Goal: Transaction & Acquisition: Purchase product/service

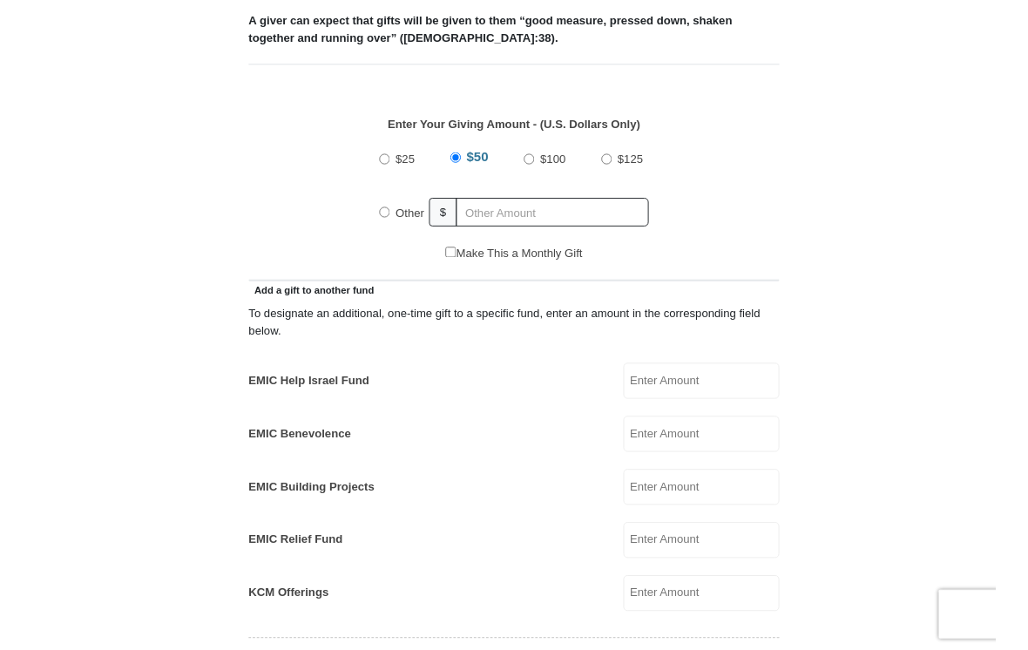
scroll to position [703, 0]
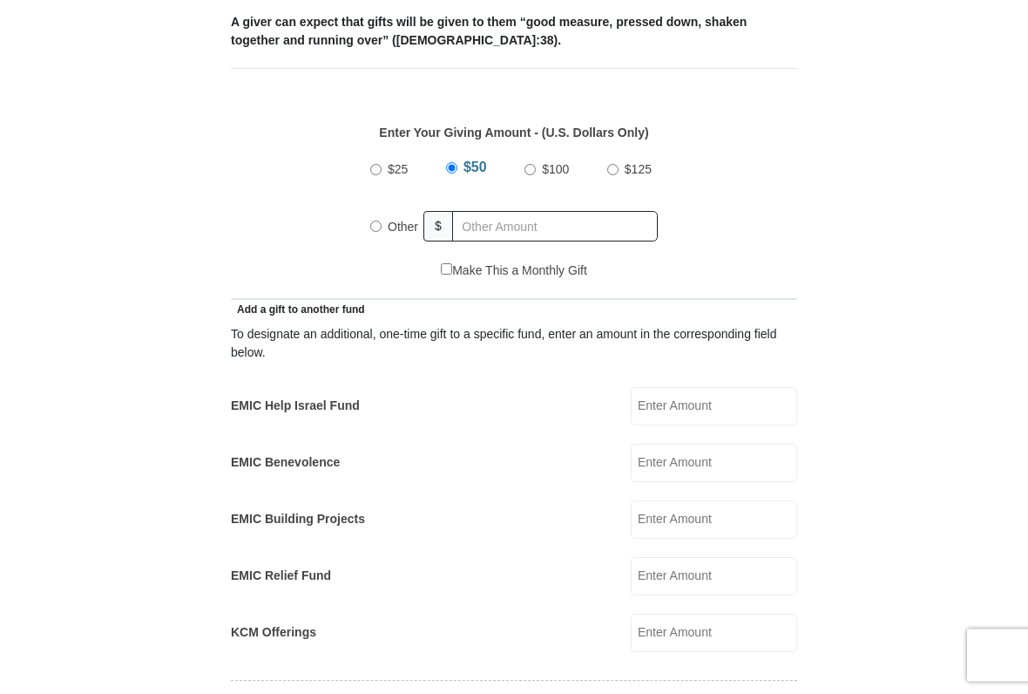
click at [388, 230] on span "Other" at bounding box center [403, 227] width 31 height 14
click at [382, 230] on input "Other" at bounding box center [375, 226] width 11 height 11
radio input "true"
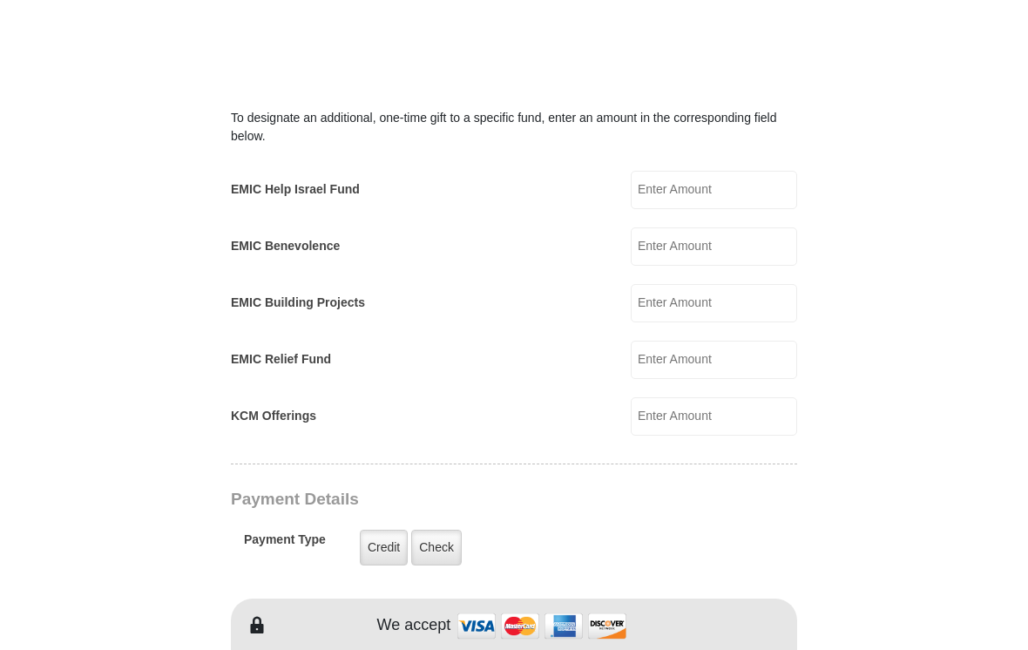
scroll to position [1021, 0]
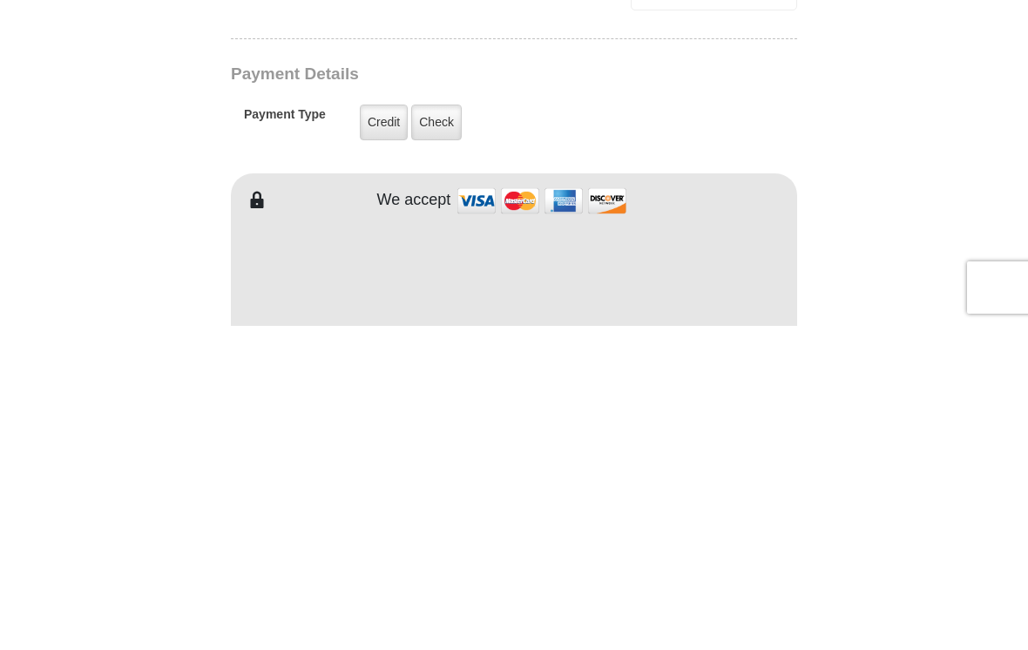
type input "183.00"
click at [437, 429] on label "Check" at bounding box center [436, 447] width 51 height 36
click at [0, 0] on input "Check" at bounding box center [0, 0] width 0 height 0
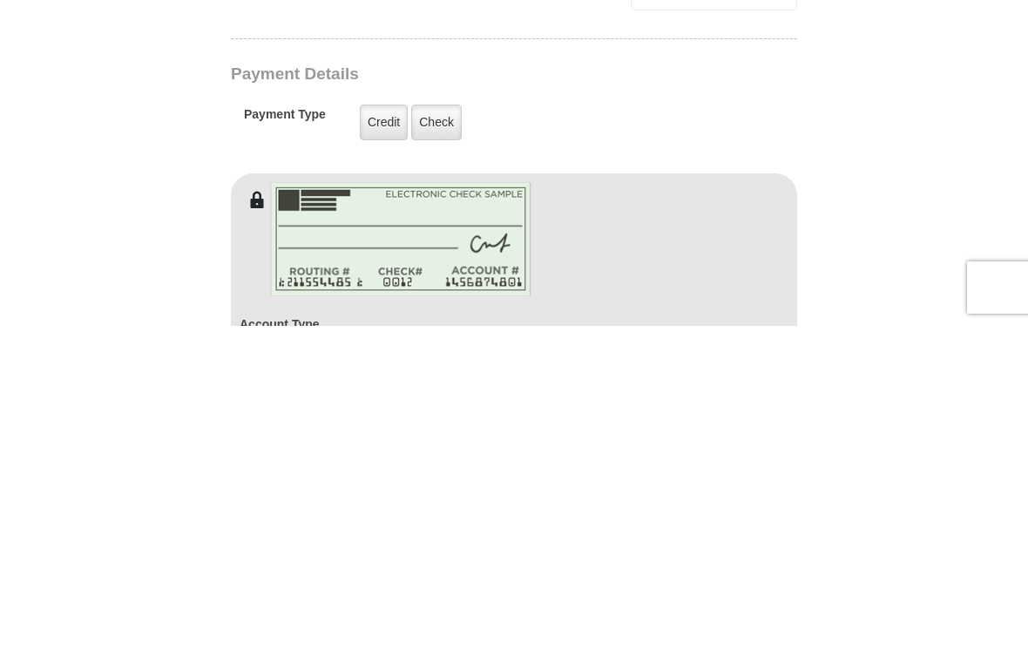
scroll to position [1346, 0]
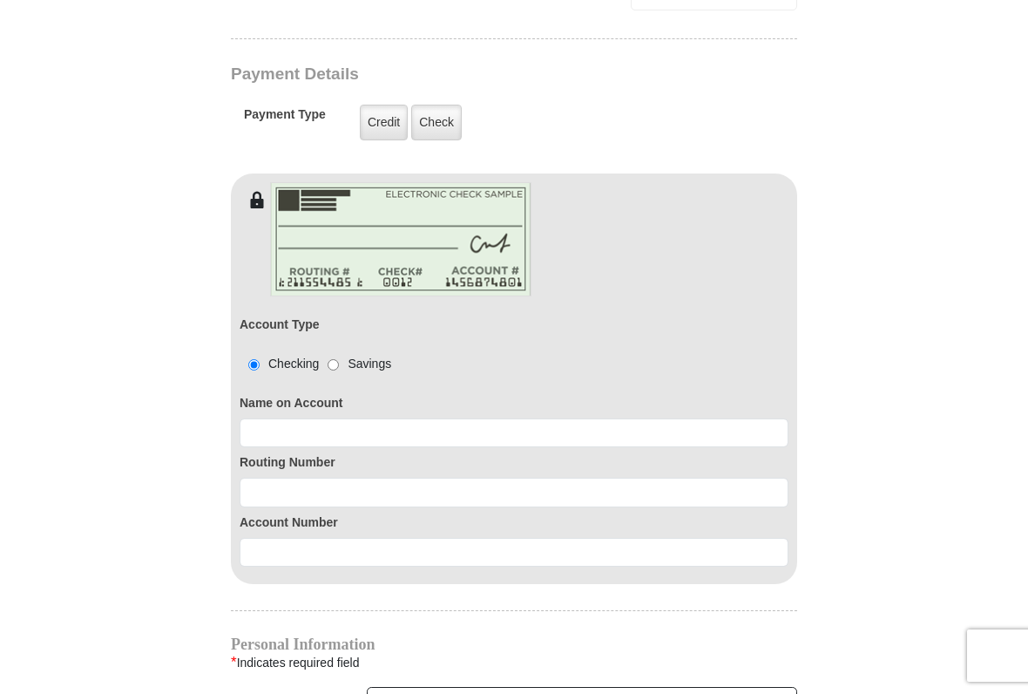
click at [437, 119] on label "Check" at bounding box center [436, 123] width 51 height 36
click at [0, 0] on input "Check" at bounding box center [0, 0] width 0 height 0
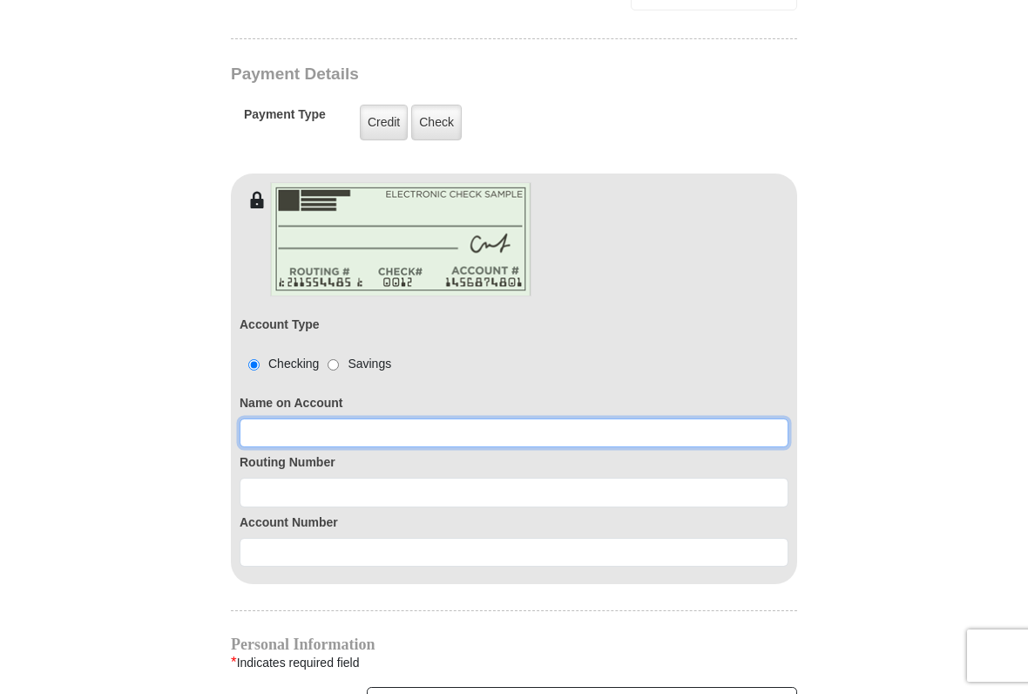
click at [385, 431] on input at bounding box center [514, 433] width 549 height 30
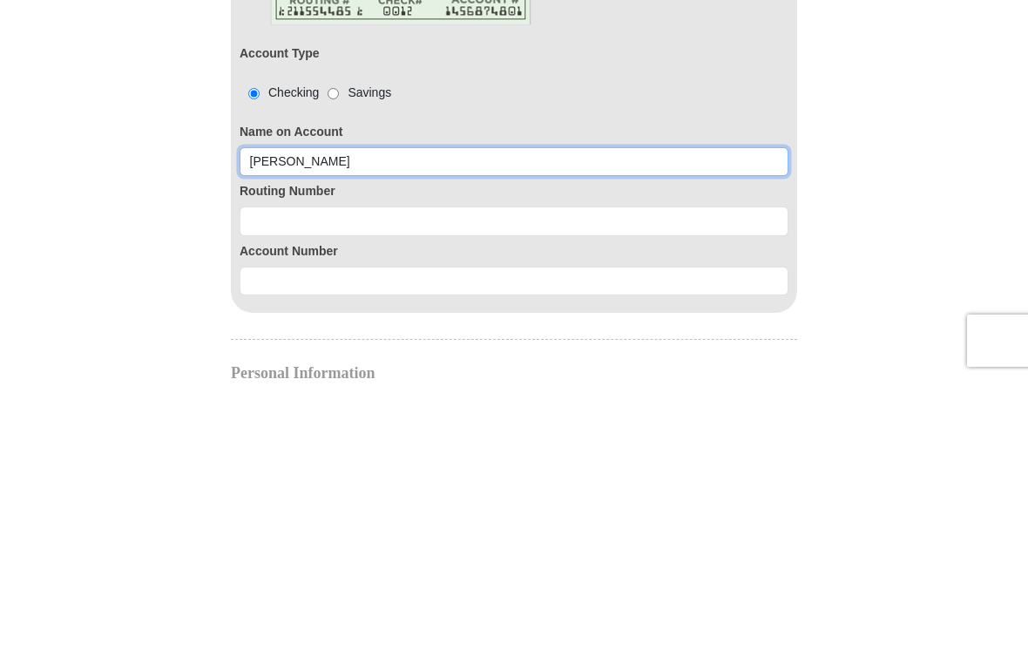
type input "[PERSON_NAME]"
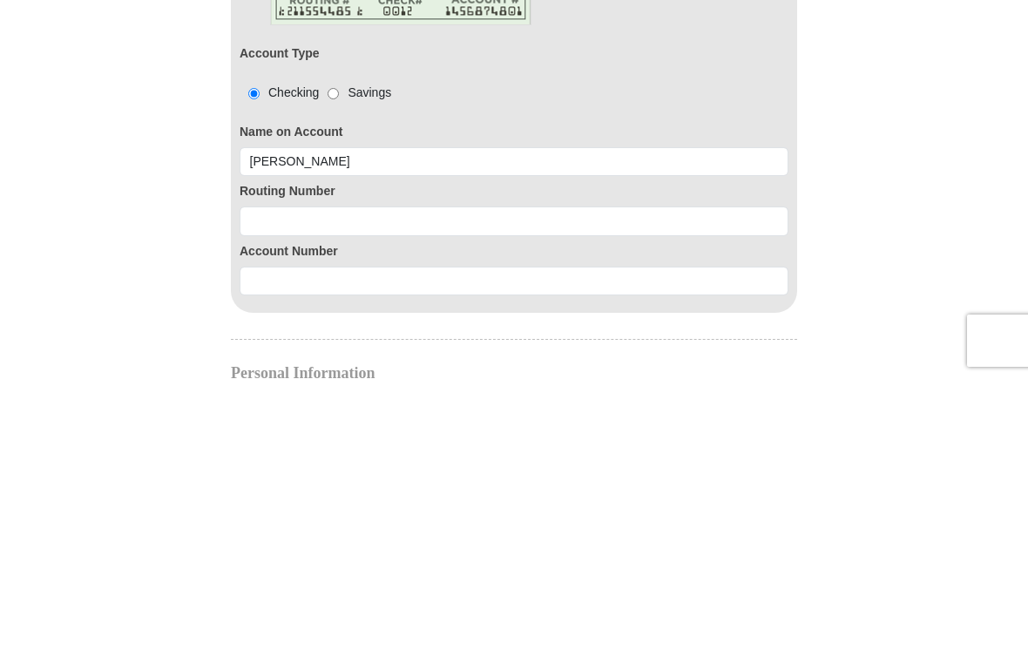
click at [401, 478] on input at bounding box center [514, 493] width 549 height 30
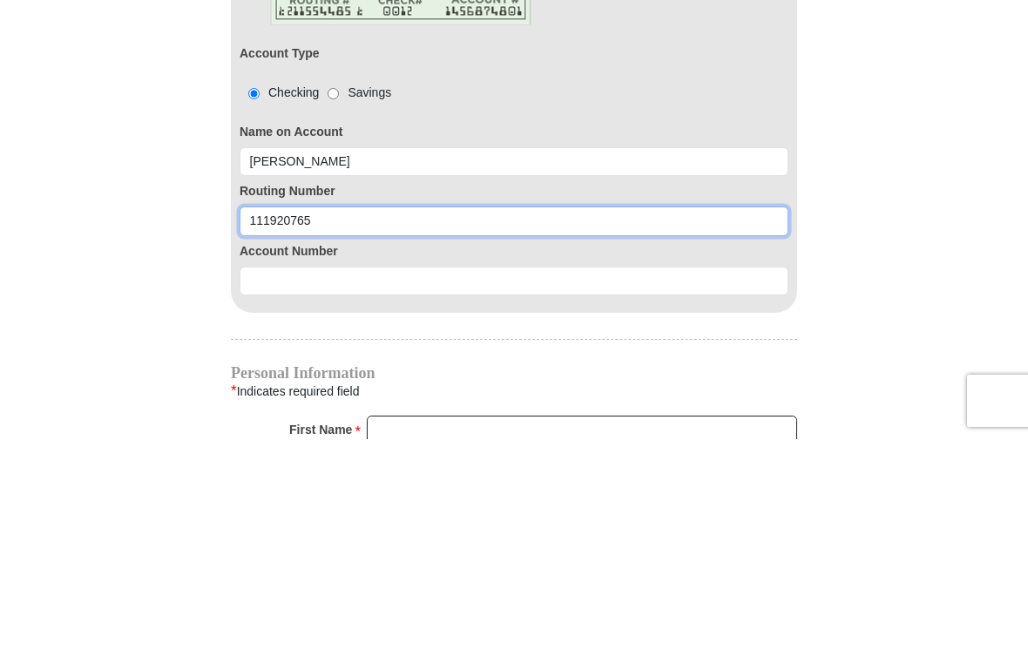
scroll to position [1412, 0]
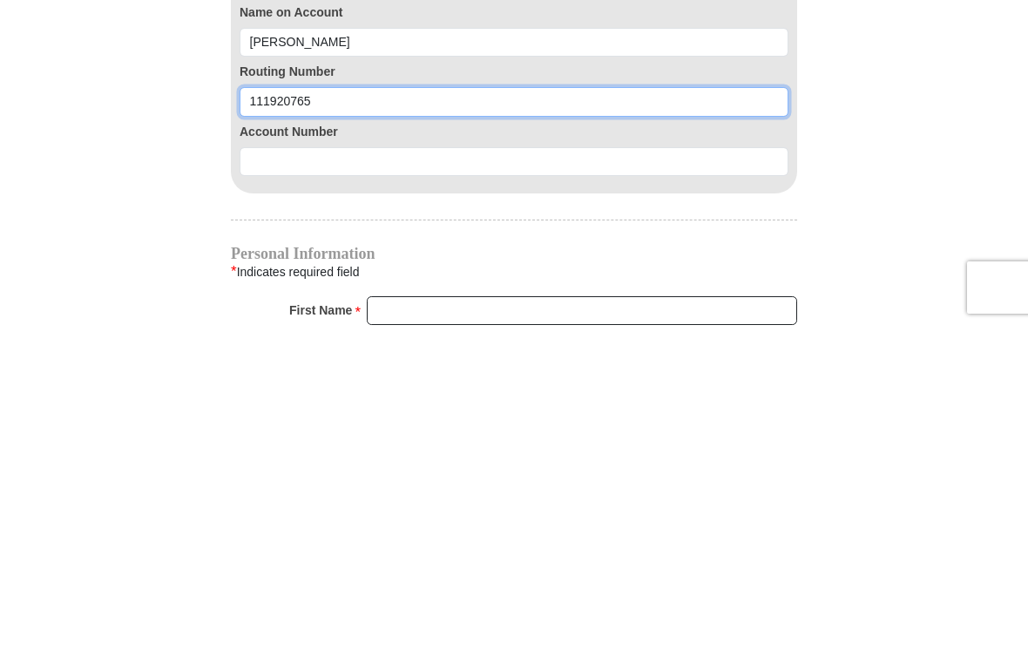
type input "111920765"
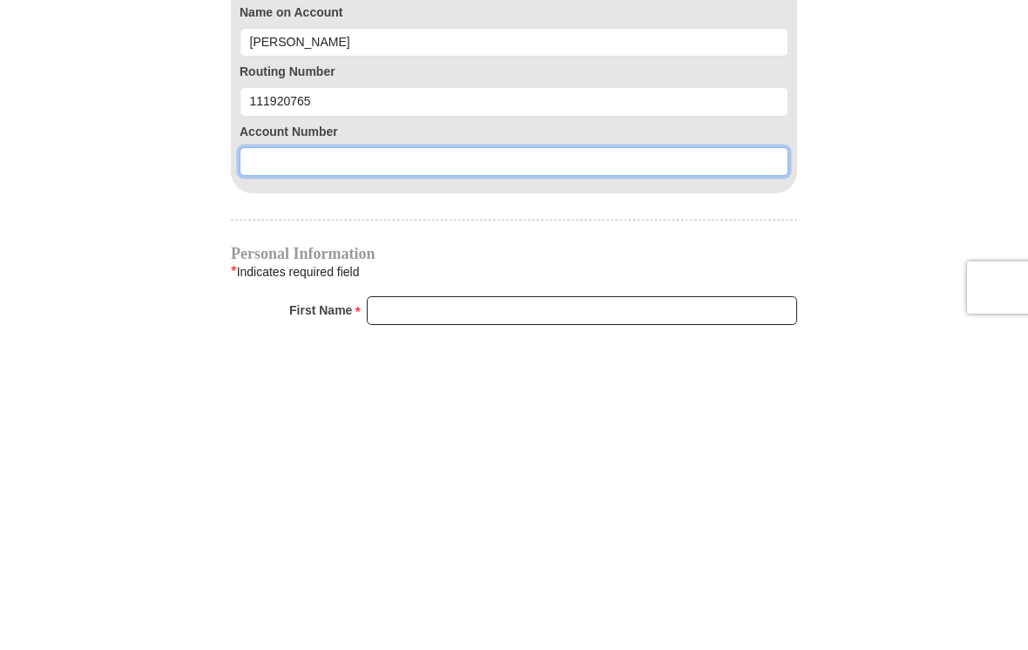
click at [410, 471] on input at bounding box center [514, 486] width 549 height 30
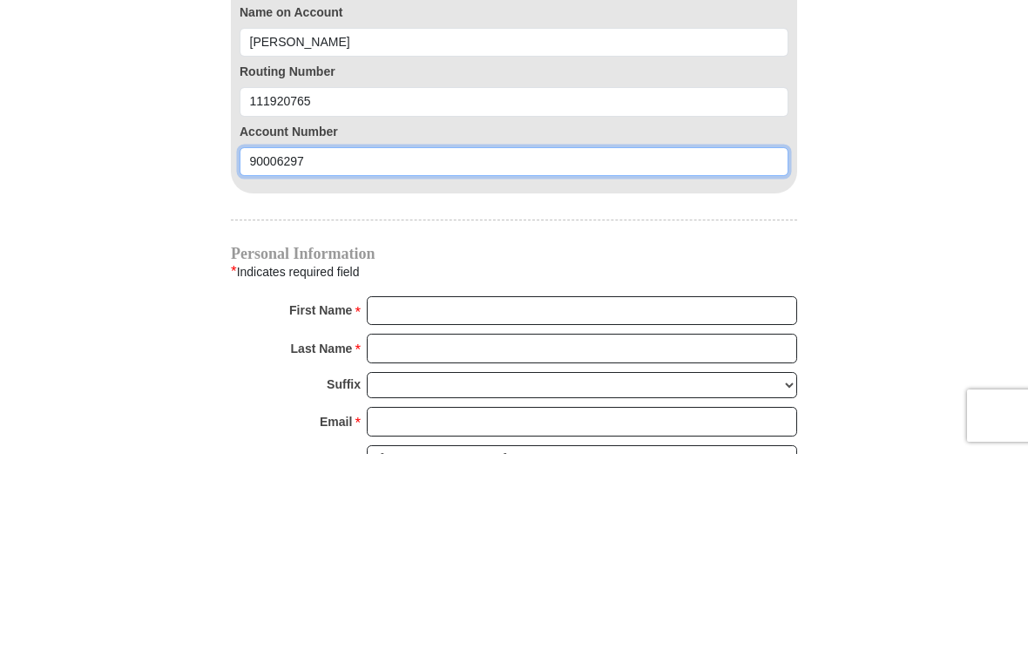
scroll to position [1547, 0]
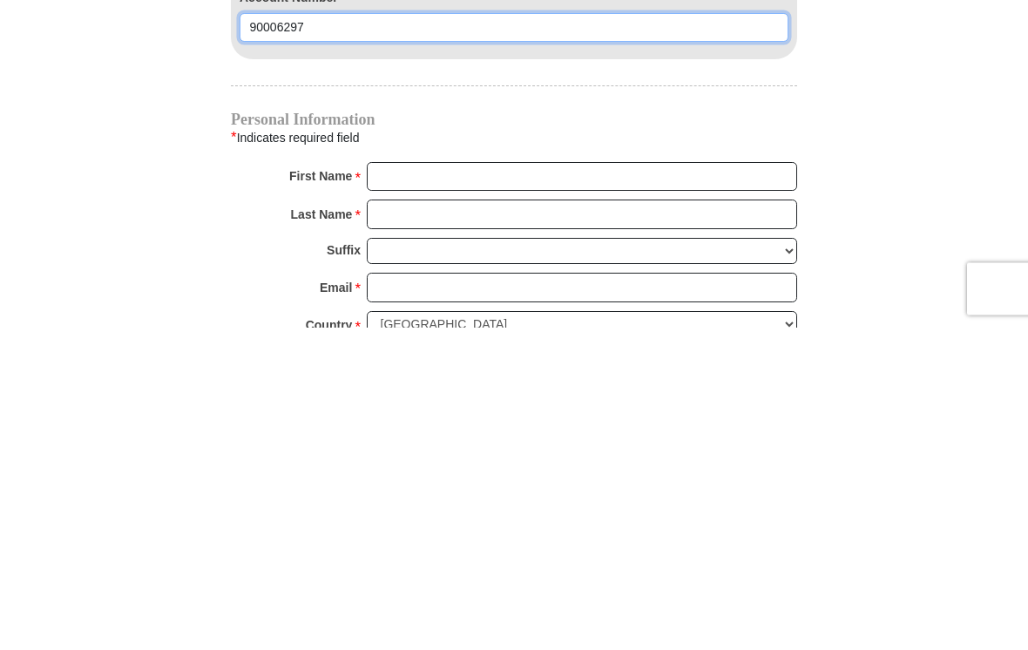
type input "90006297"
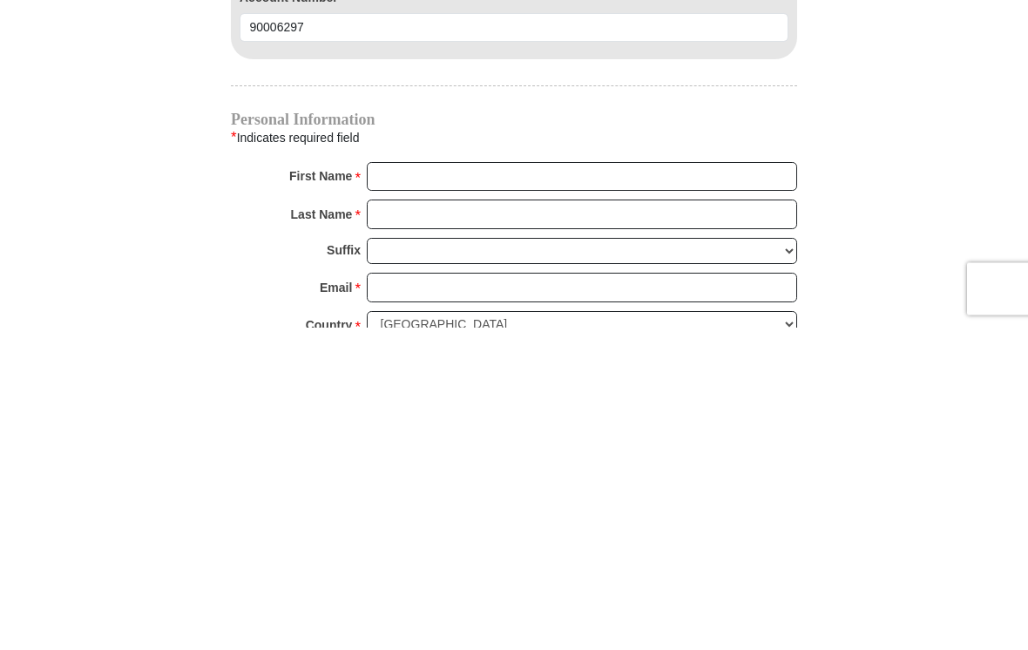
click at [482, 485] on input "First Name *" at bounding box center [582, 500] width 431 height 30
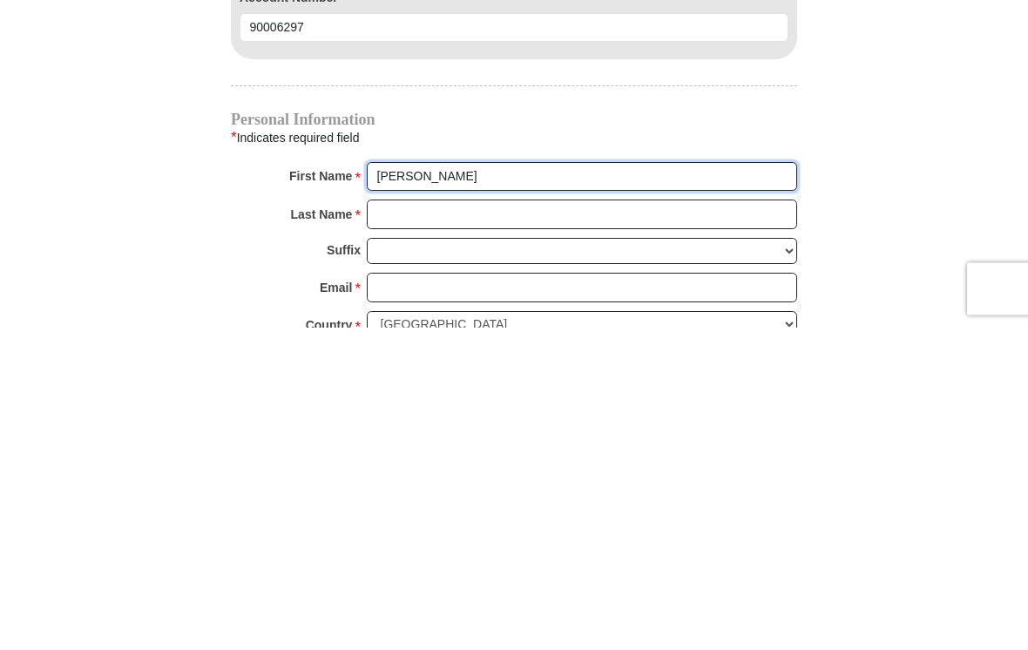
type input "[PERSON_NAME]"
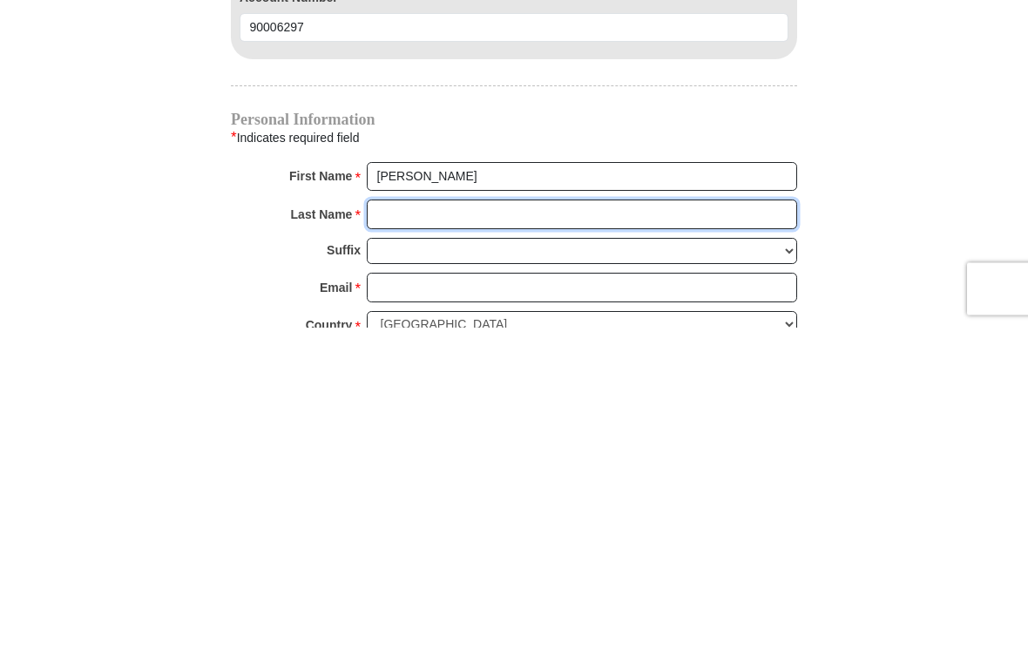
click at [446, 523] on input "Last Name *" at bounding box center [582, 538] width 431 height 30
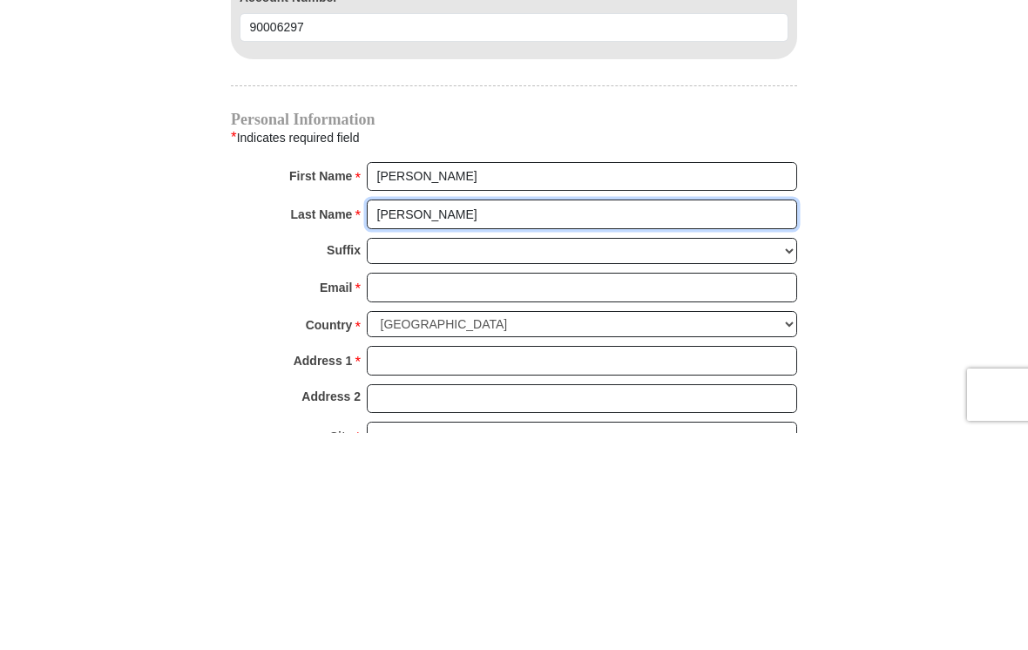
scroll to position [1658, 0]
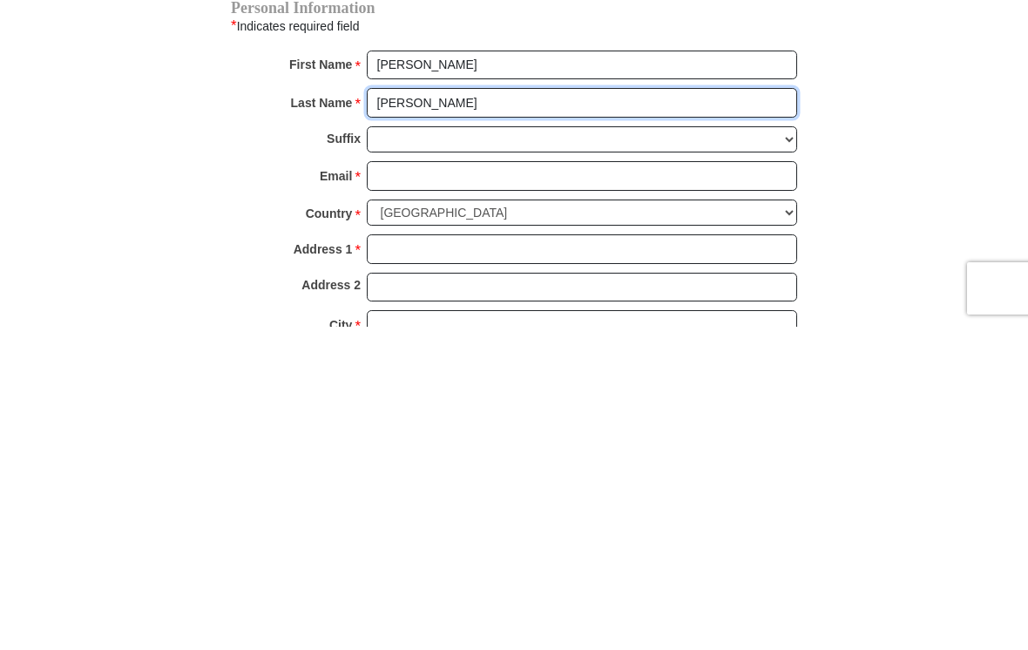
type input "[PERSON_NAME]"
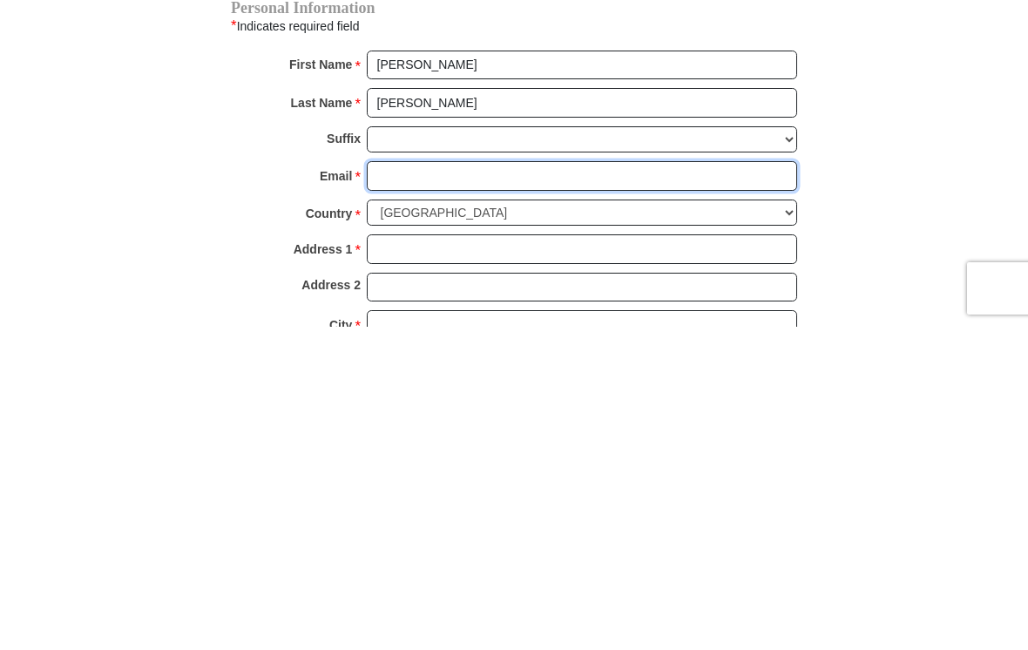
click at [453, 485] on input "Email *" at bounding box center [582, 500] width 431 height 30
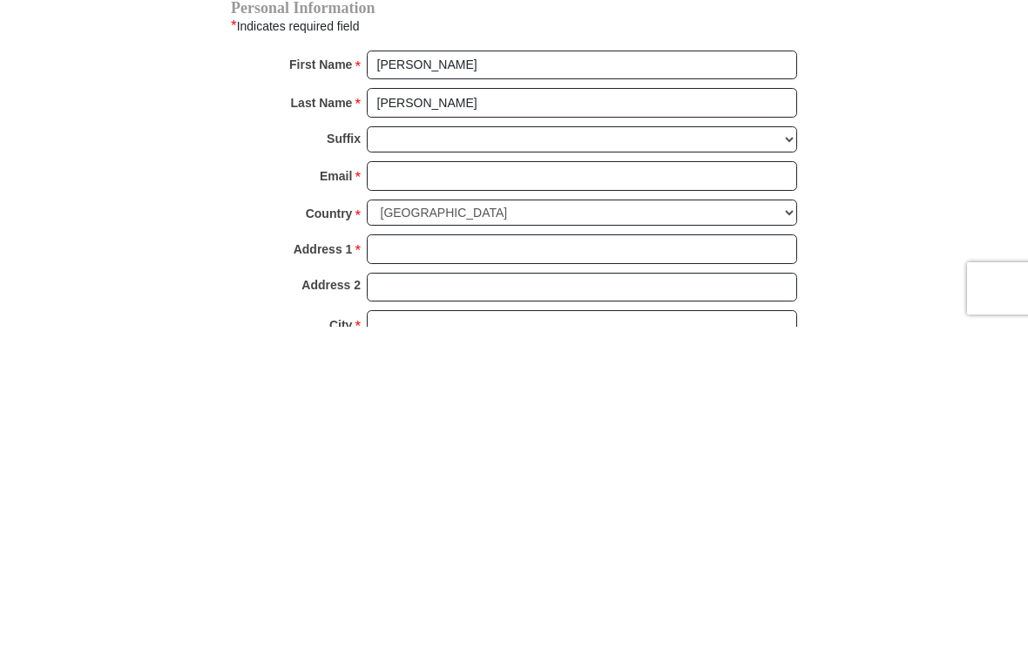
type input "[EMAIL_ADDRESS][DOMAIN_NAME]"
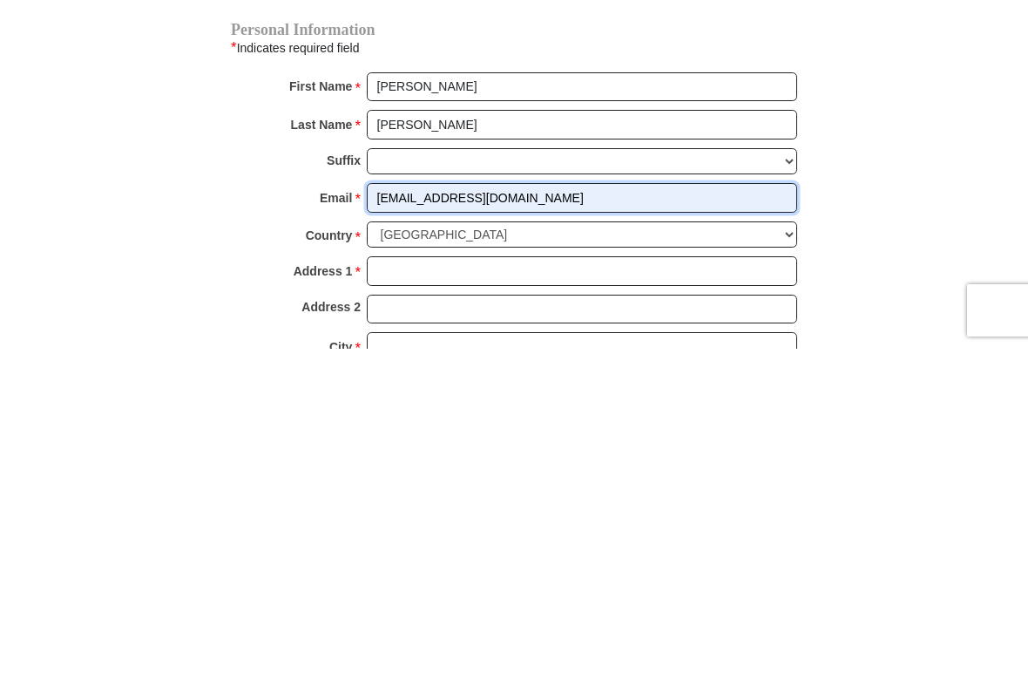
scroll to position [1982, 0]
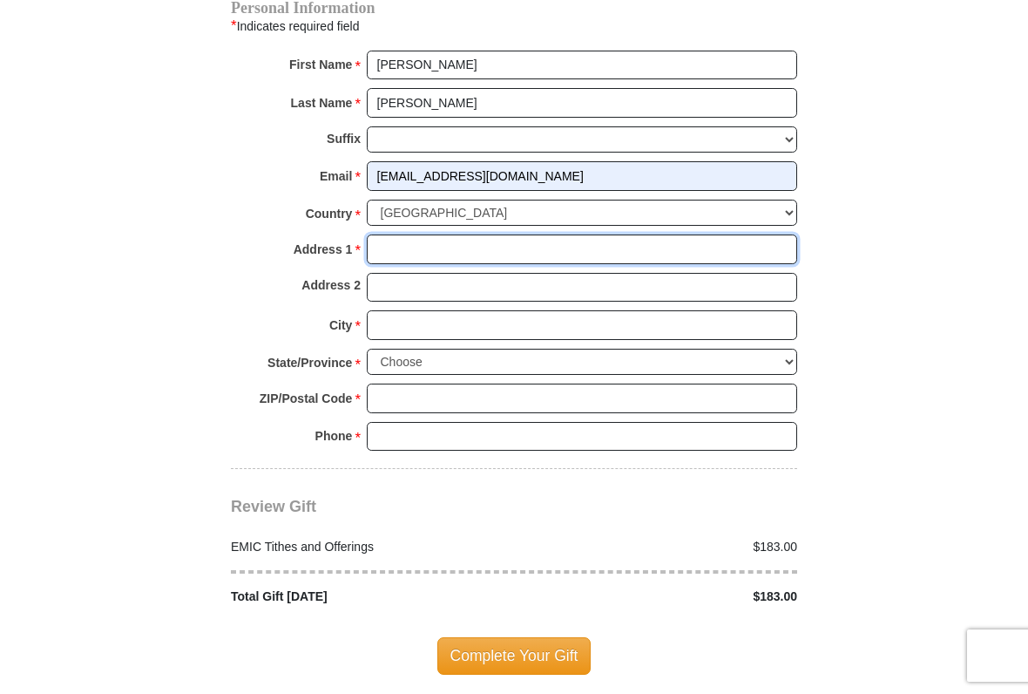
type input "[STREET_ADDRESS][PERSON_NAME]"
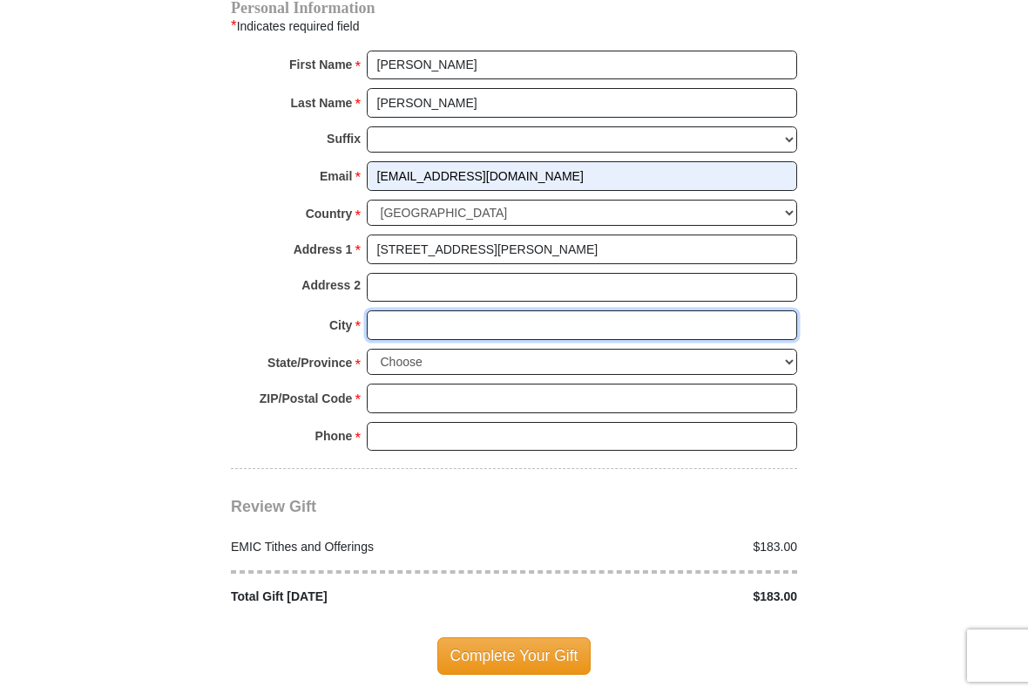
type input "[PERSON_NAME]"
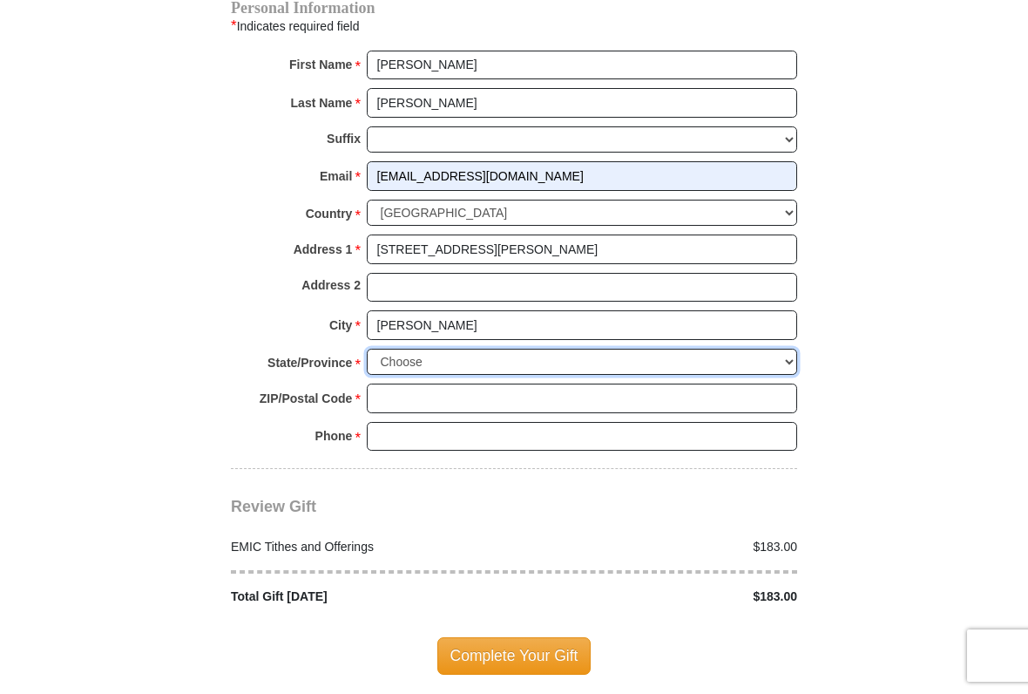
select select "[GEOGRAPHIC_DATA]"
type input "76086"
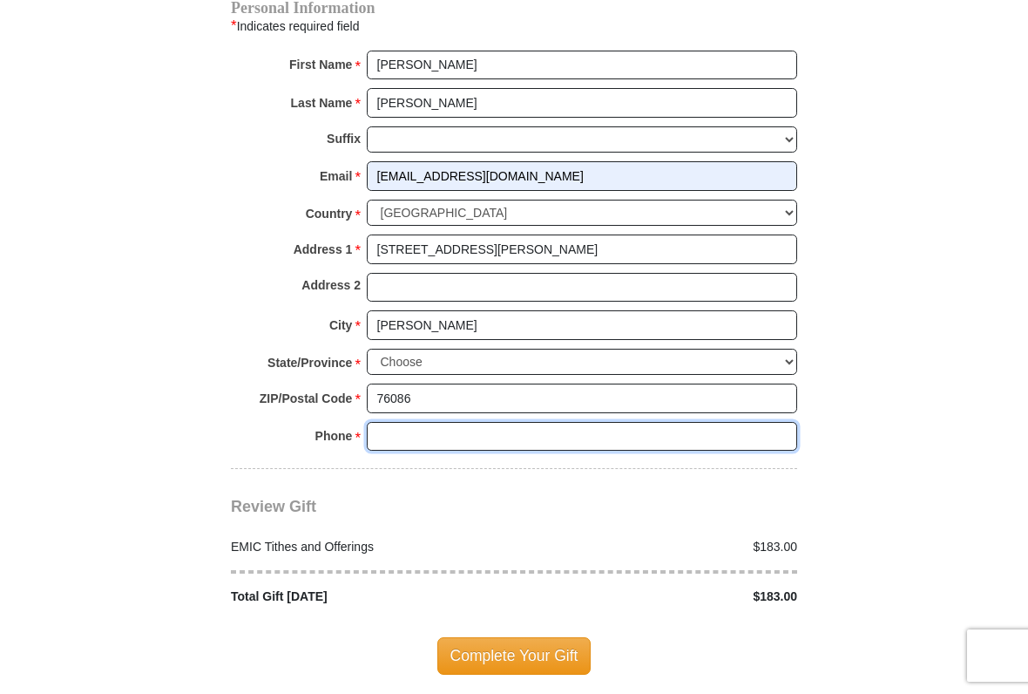
type input "9039462535"
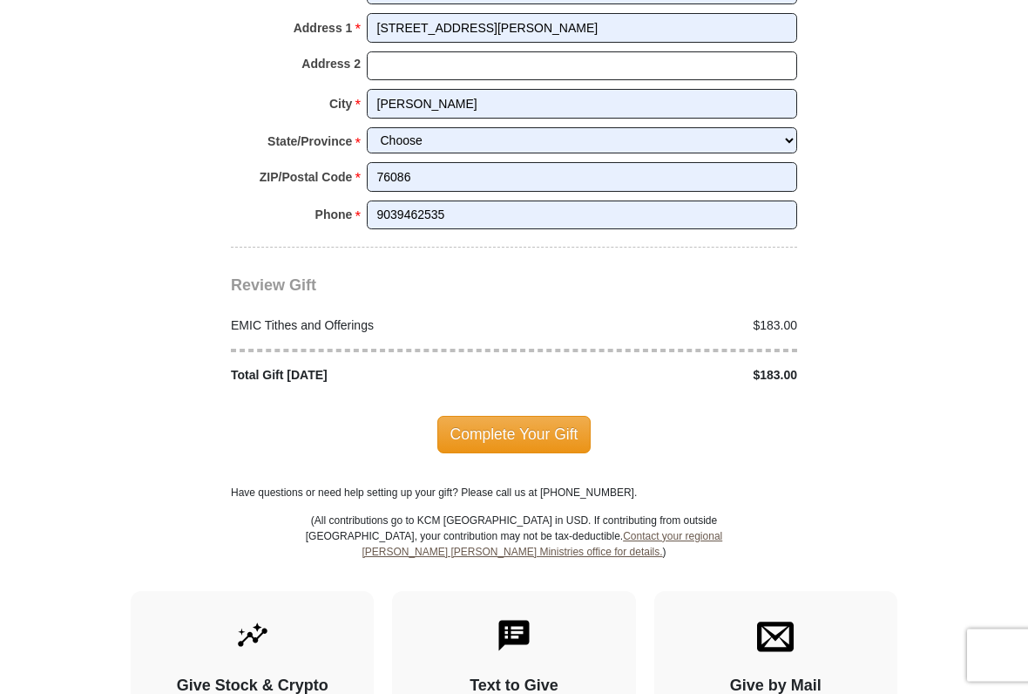
scroll to position [2204, 0]
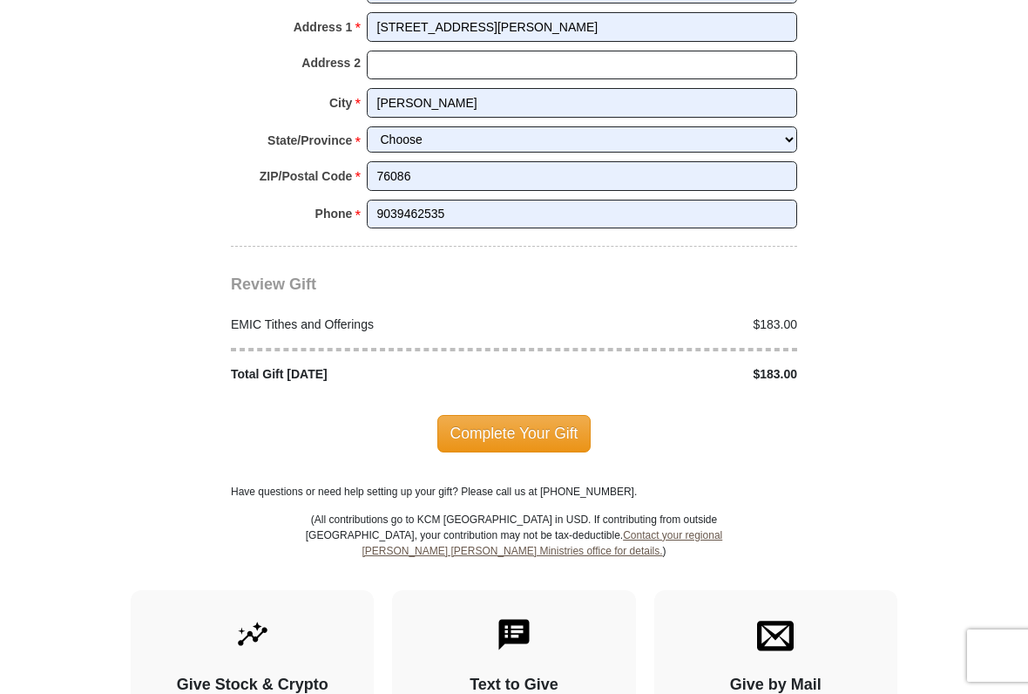
click at [557, 415] on span "Complete Your Gift" at bounding box center [514, 433] width 154 height 37
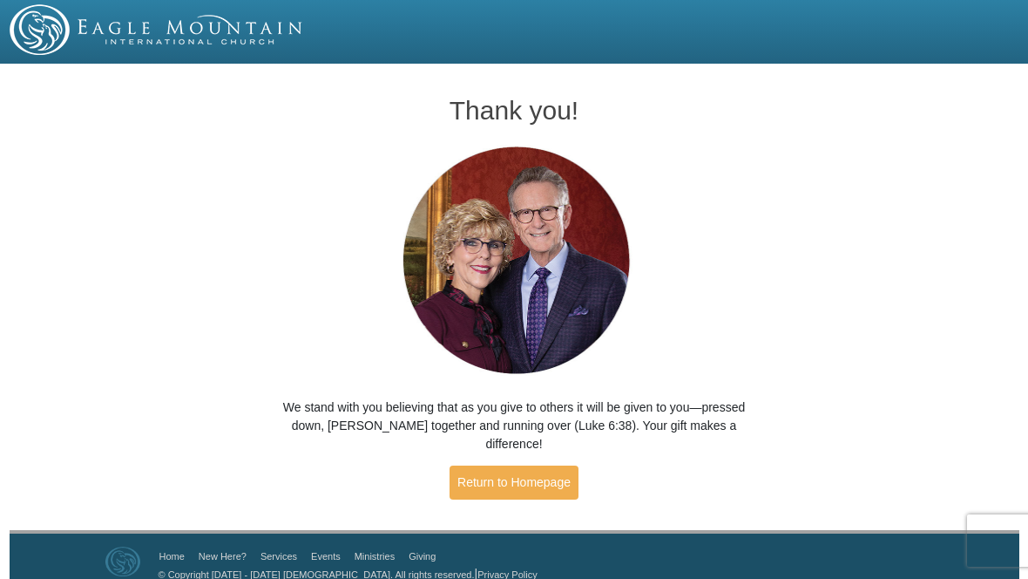
click at [500, 495] on div "Thank you! We stand with you believing that as you give to others it will be gi…" at bounding box center [514, 300] width 1028 height 460
